Goal: Check status: Check status

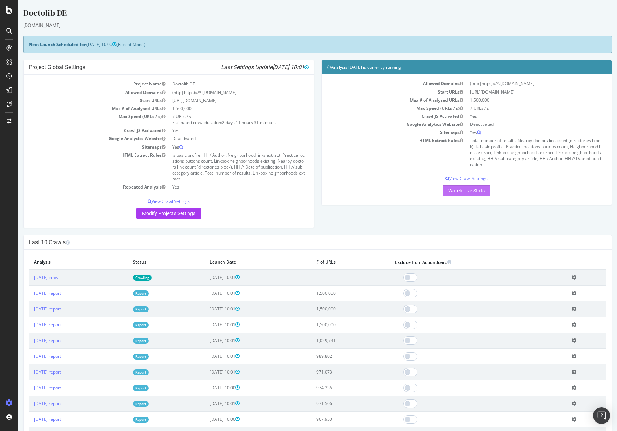
click at [461, 190] on link "Watch Live Stats" at bounding box center [467, 190] width 48 height 11
